Goal: Navigation & Orientation: Find specific page/section

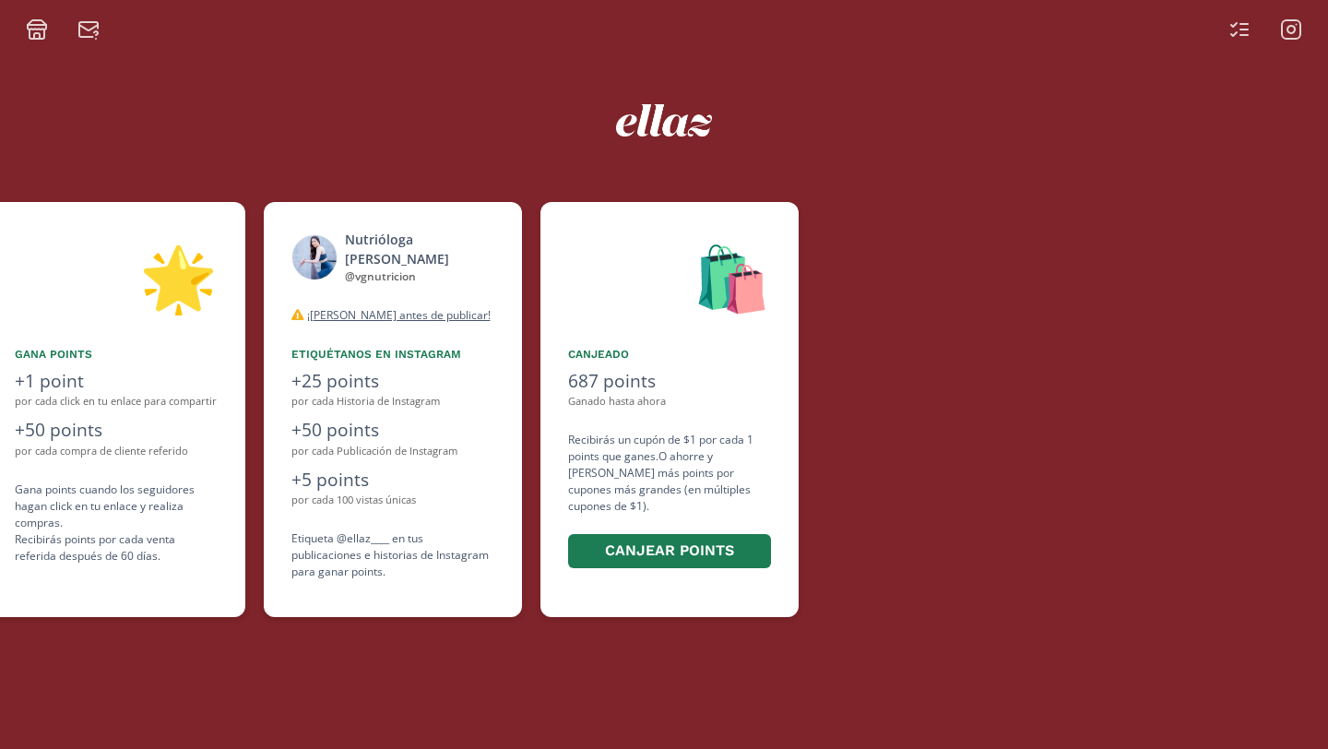
scroll to position [0, 1107]
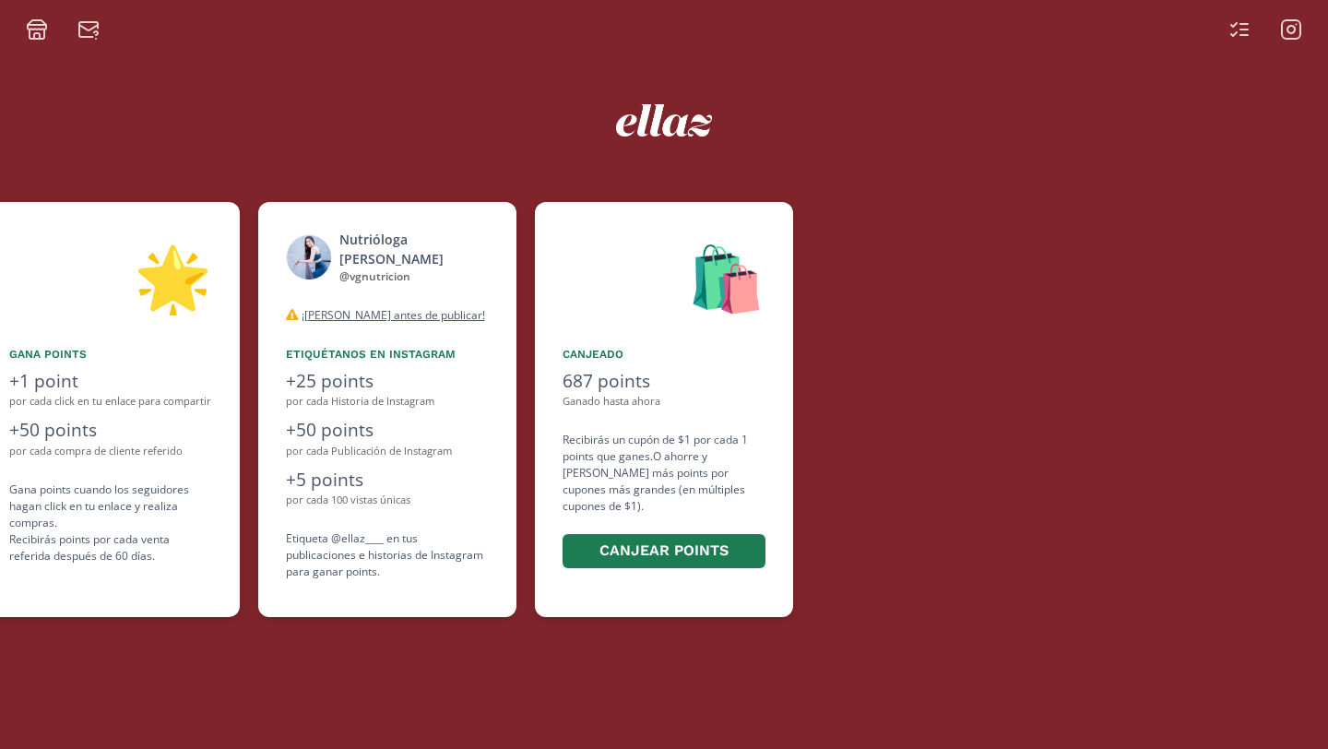
click at [1241, 31] on icon at bounding box center [1240, 29] width 22 height 22
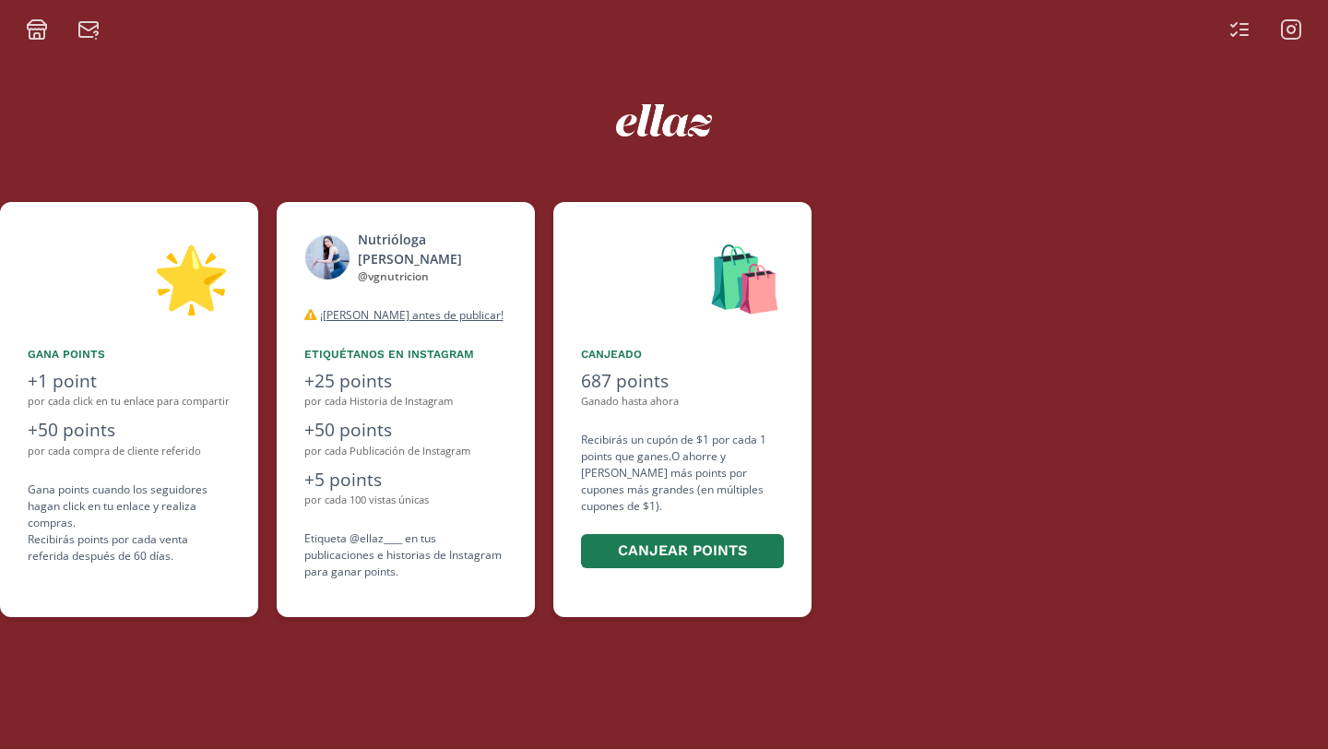
scroll to position [0, 1107]
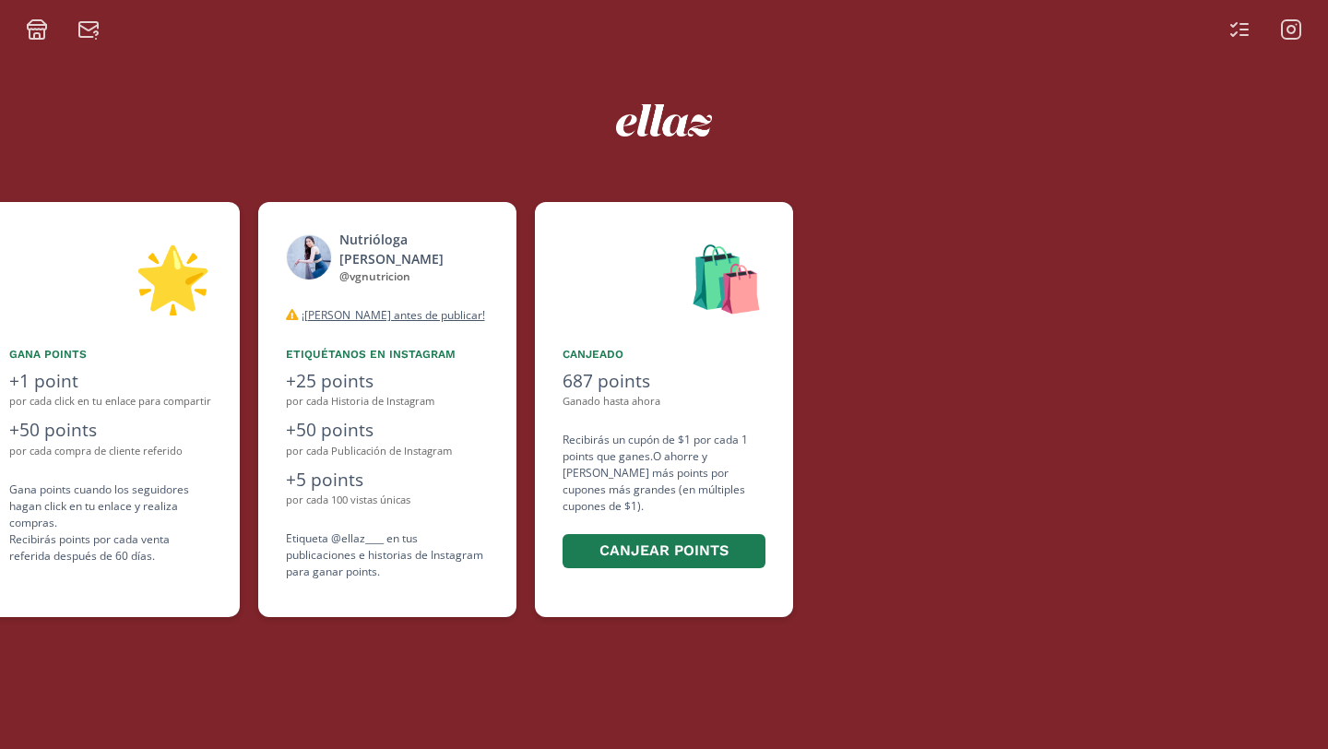
click at [81, 33] on icon at bounding box center [88, 29] width 22 height 22
